Goal: Browse casually

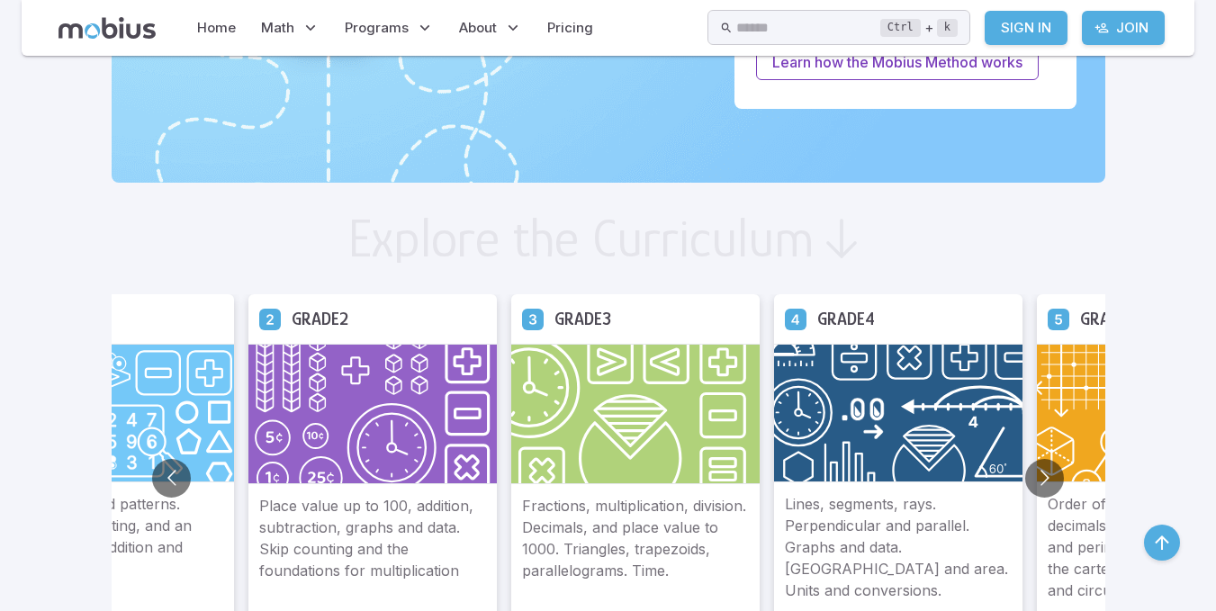
scroll to position [882, 0]
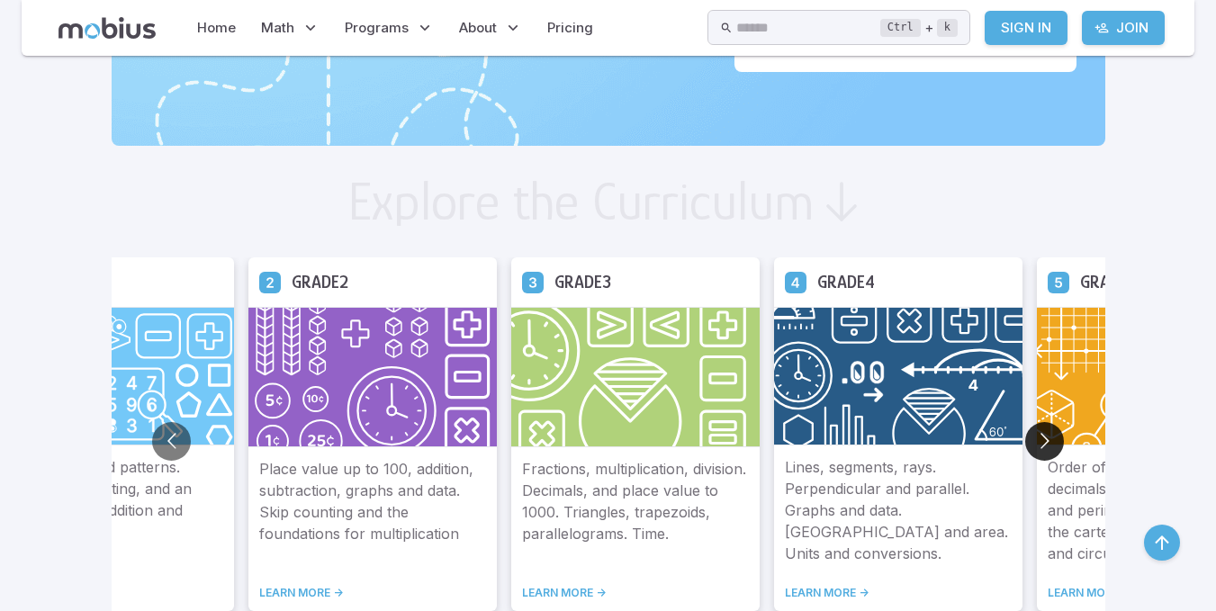
click at [1033, 433] on button "Go to next slide" at bounding box center [1044, 441] width 39 height 39
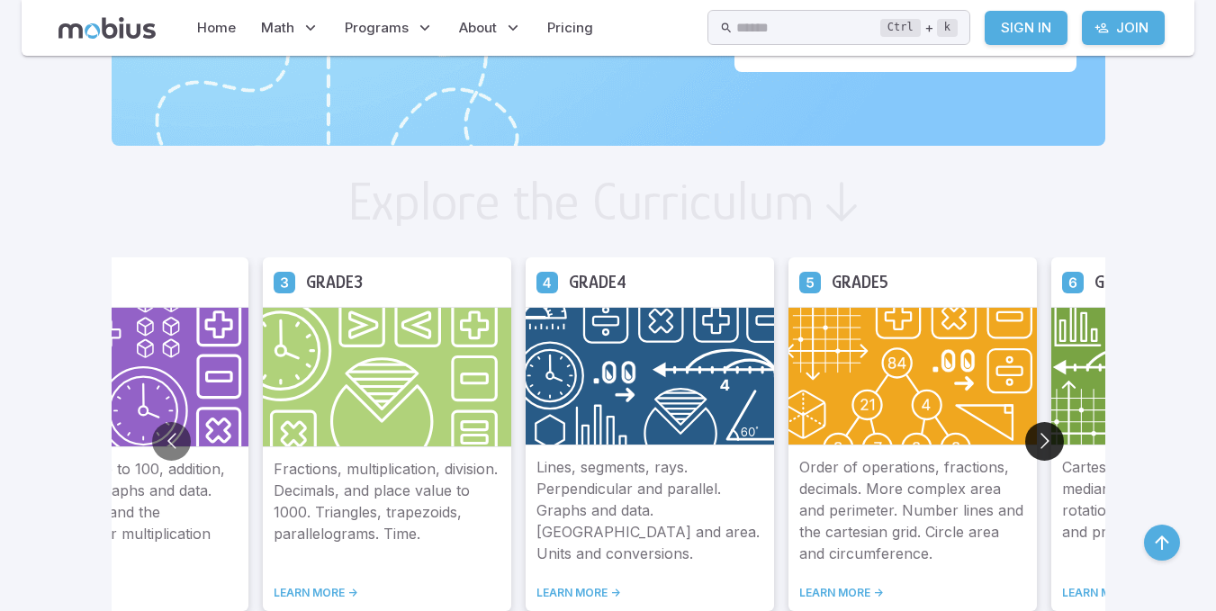
click at [1034, 433] on button "Go to next slide" at bounding box center [1044, 441] width 39 height 39
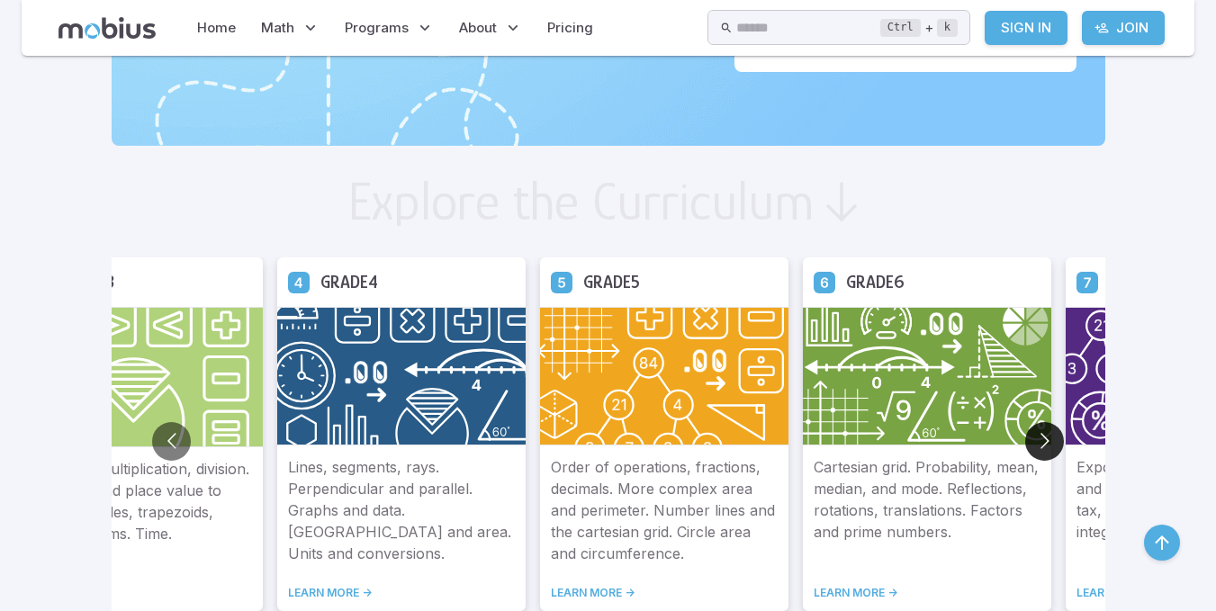
click at [1034, 432] on button "Go to next slide" at bounding box center [1044, 441] width 39 height 39
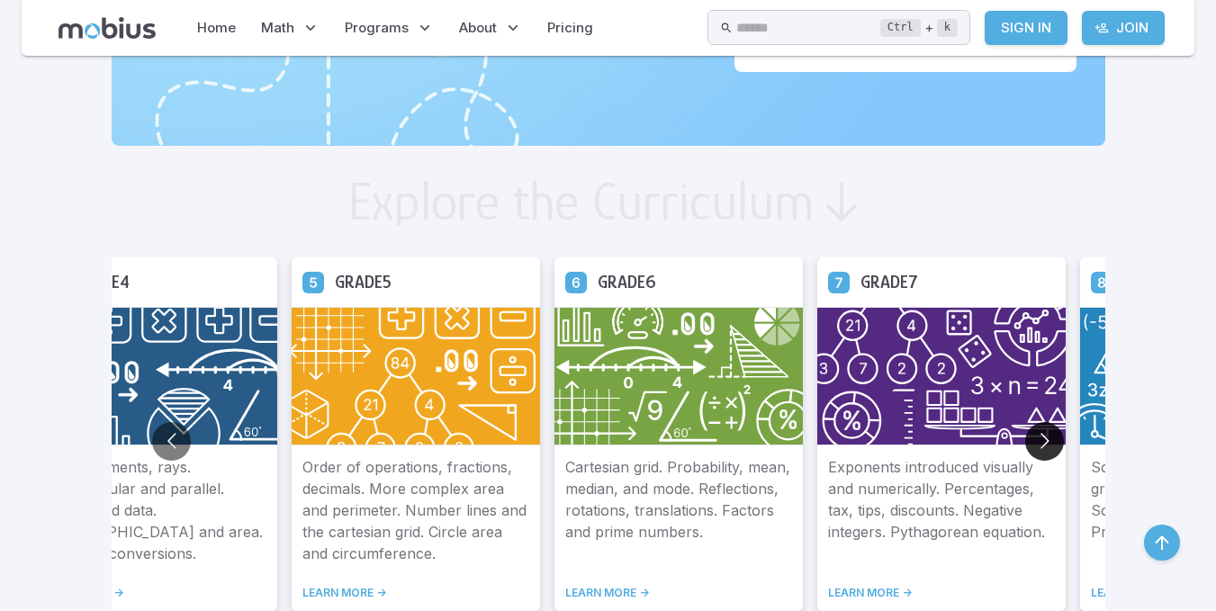
click at [1034, 432] on button "Go to next slide" at bounding box center [1044, 441] width 39 height 39
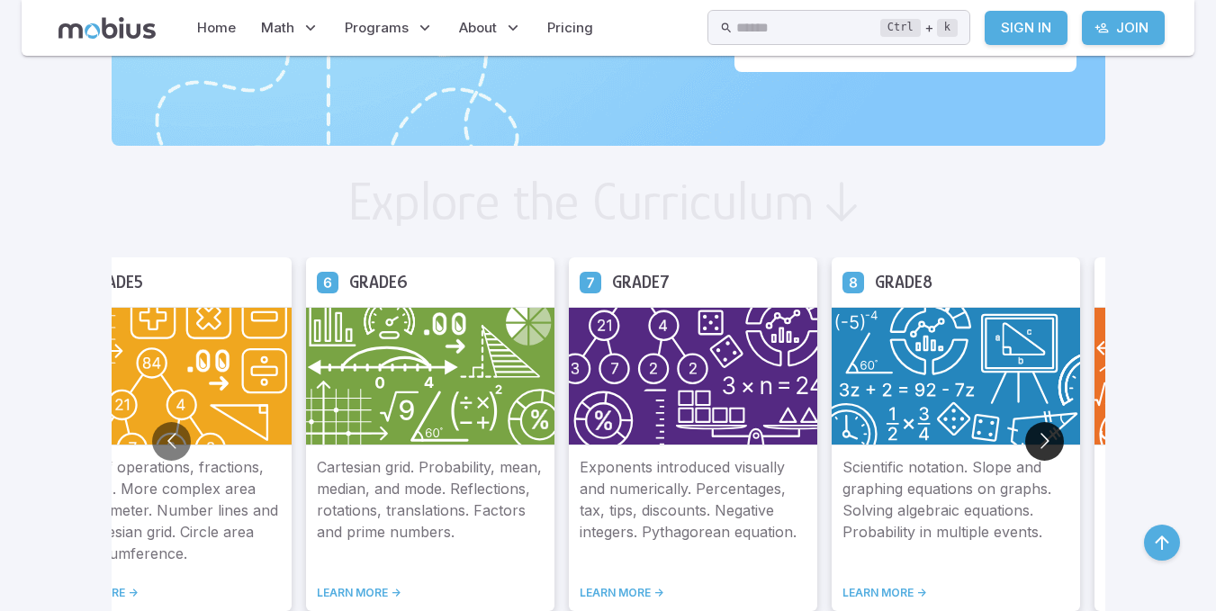
click at [1034, 432] on button "Go to next slide" at bounding box center [1044, 441] width 39 height 39
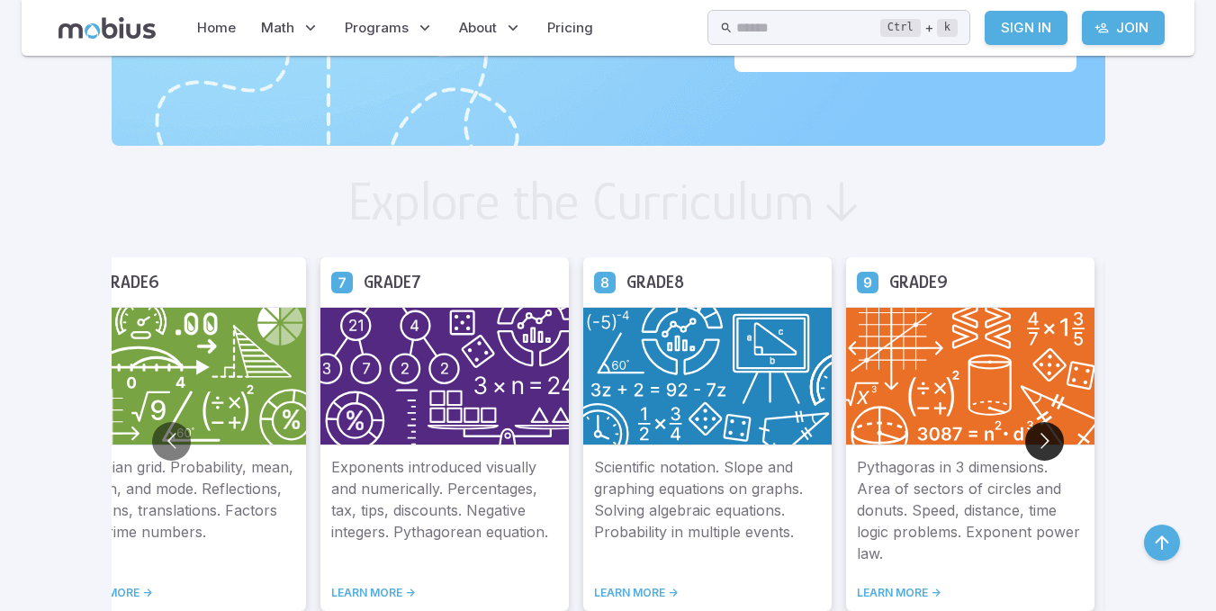
click at [1047, 436] on button "Go to next slide" at bounding box center [1044, 441] width 39 height 39
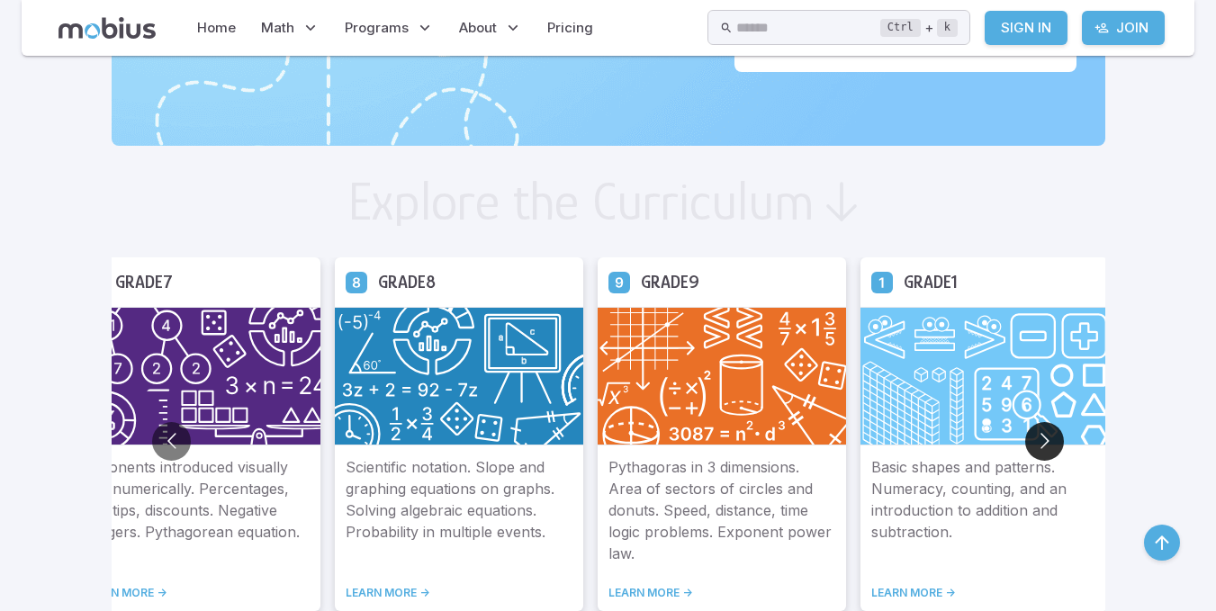
click at [1047, 436] on button "Go to next slide" at bounding box center [1044, 441] width 39 height 39
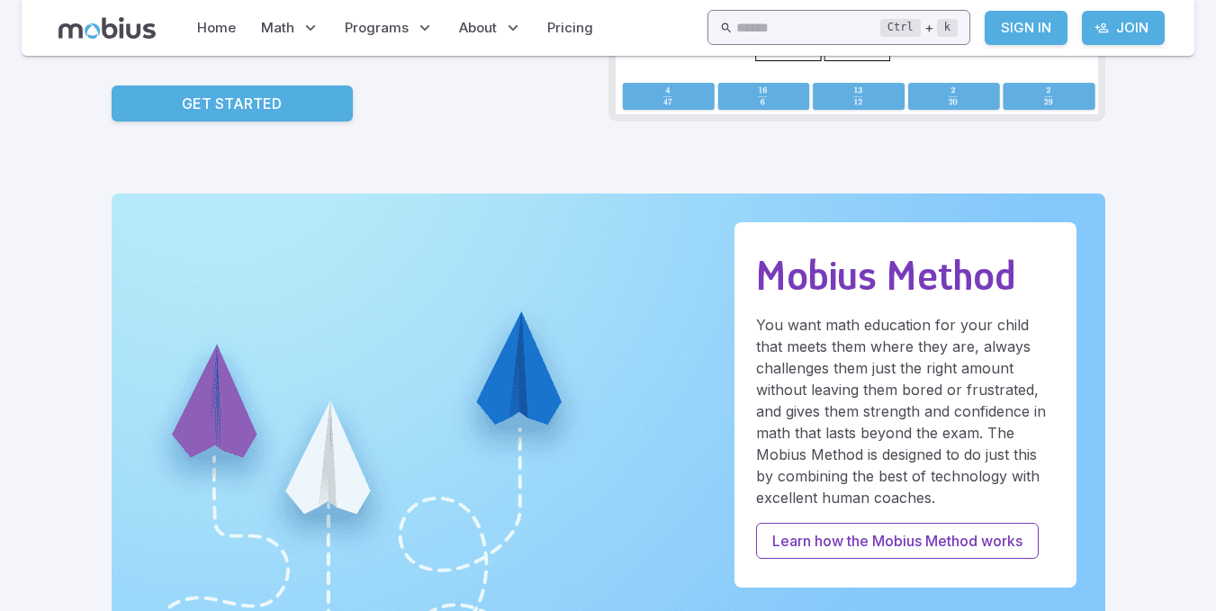
scroll to position [288, 0]
